Goal: Use online tool/utility: Use online tool/utility

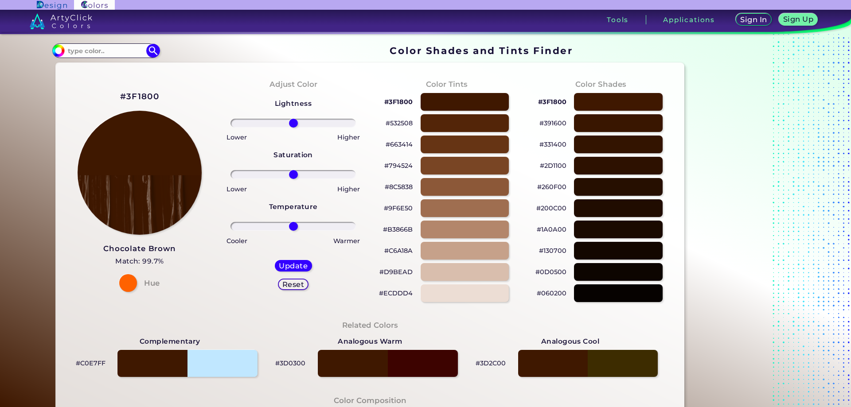
click at [399, 104] on p "#3F1800" at bounding box center [398, 102] width 28 height 11
click at [395, 101] on p "#3F1800 copied" at bounding box center [398, 102] width 28 height 11
click at [395, 101] on p "#3F1800 copied copied" at bounding box center [398, 102] width 28 height 11
copy p "3F1800 copied copied"
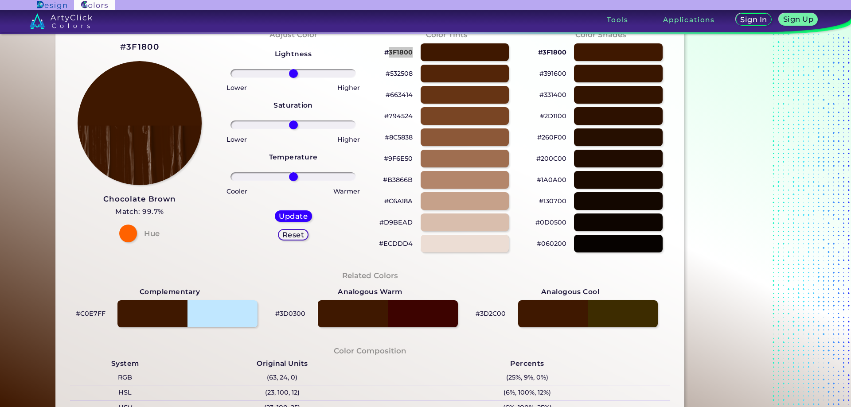
scroll to position [133, 0]
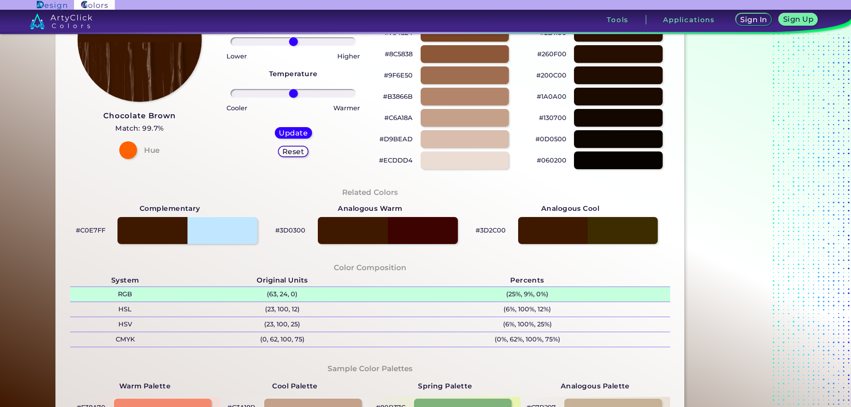
click at [278, 293] on p "(63, 24, 0)" at bounding box center [282, 294] width 204 height 15
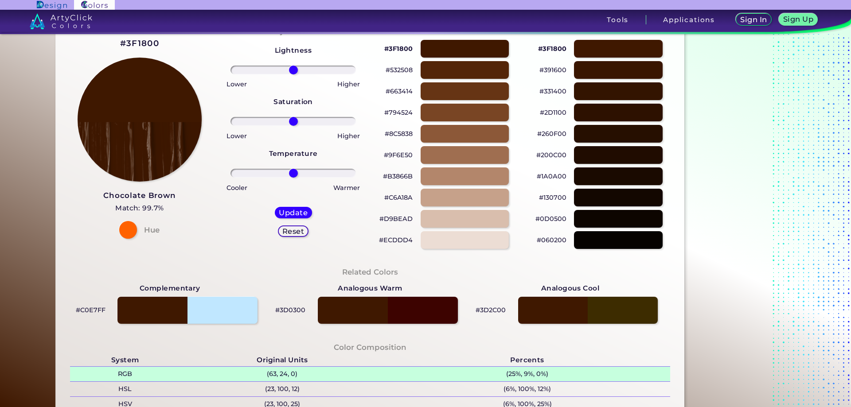
scroll to position [0, 0]
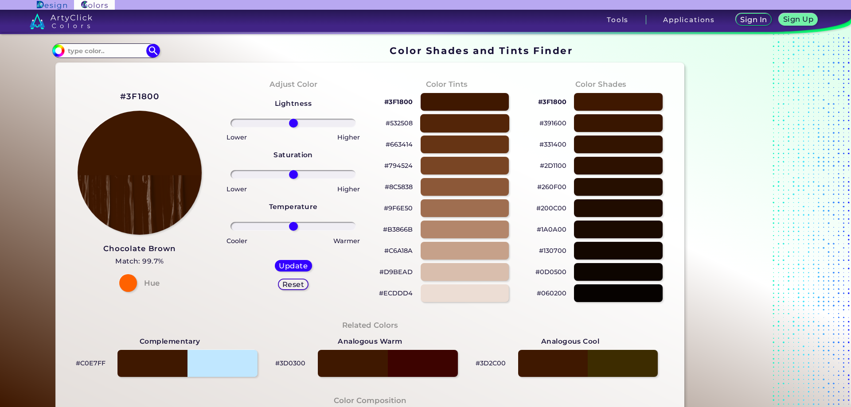
click at [442, 122] on div at bounding box center [464, 123] width 89 height 18
type input "#532508"
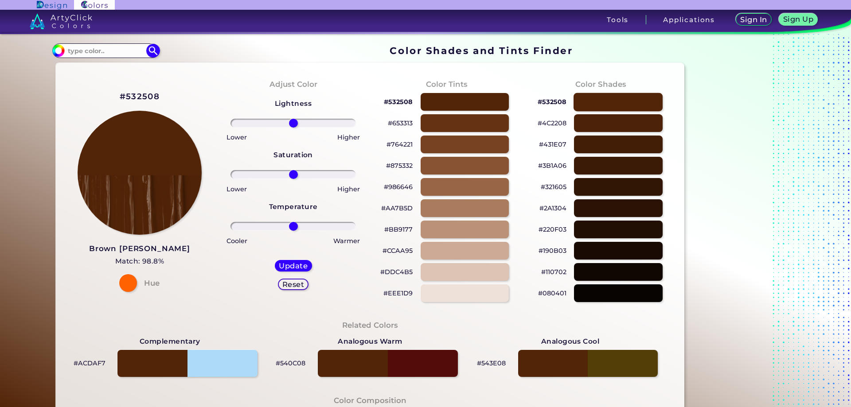
click at [612, 98] on div at bounding box center [618, 102] width 89 height 18
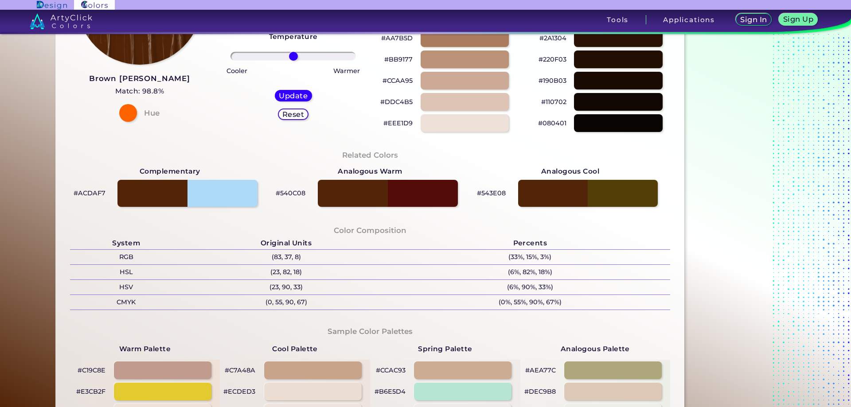
scroll to position [177, 0]
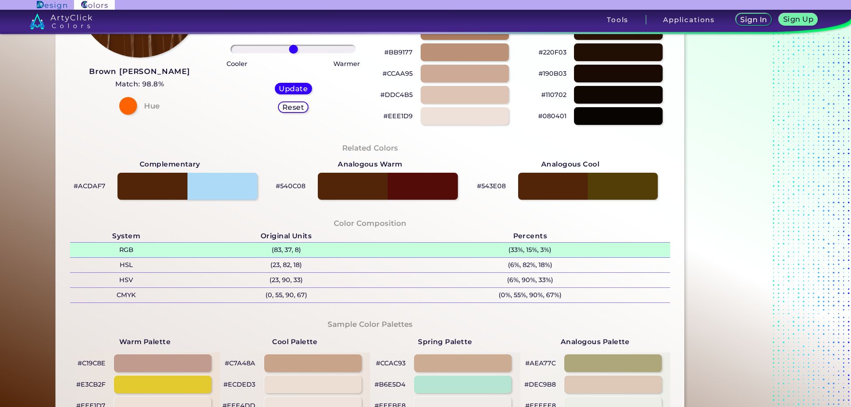
click at [293, 247] on p "(83, 37, 8)" at bounding box center [286, 250] width 207 height 15
